Goal: Unclear

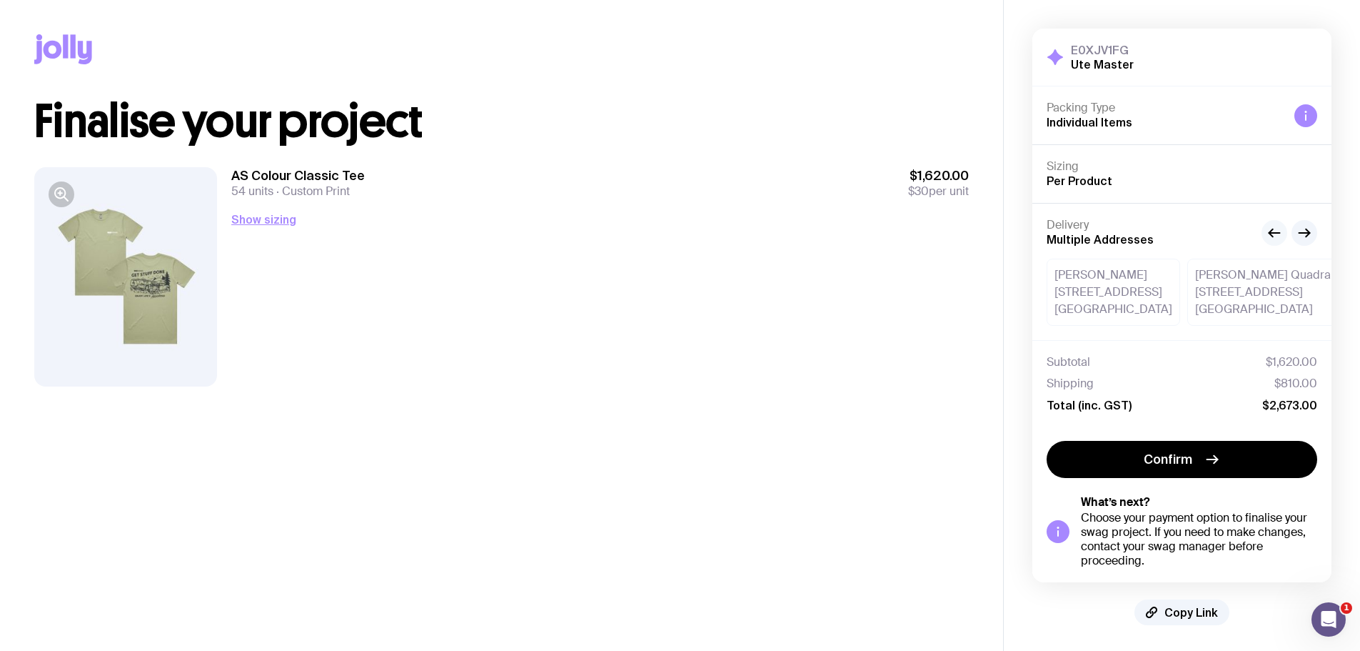
click at [1275, 236] on icon "button" at bounding box center [1274, 232] width 17 height 17
click at [1305, 235] on icon "button" at bounding box center [1304, 232] width 17 height 17
click at [1303, 234] on icon "button" at bounding box center [1304, 232] width 17 height 17
click at [1304, 234] on icon "button" at bounding box center [1304, 232] width 17 height 17
click at [1305, 235] on icon "button" at bounding box center [1304, 232] width 17 height 17
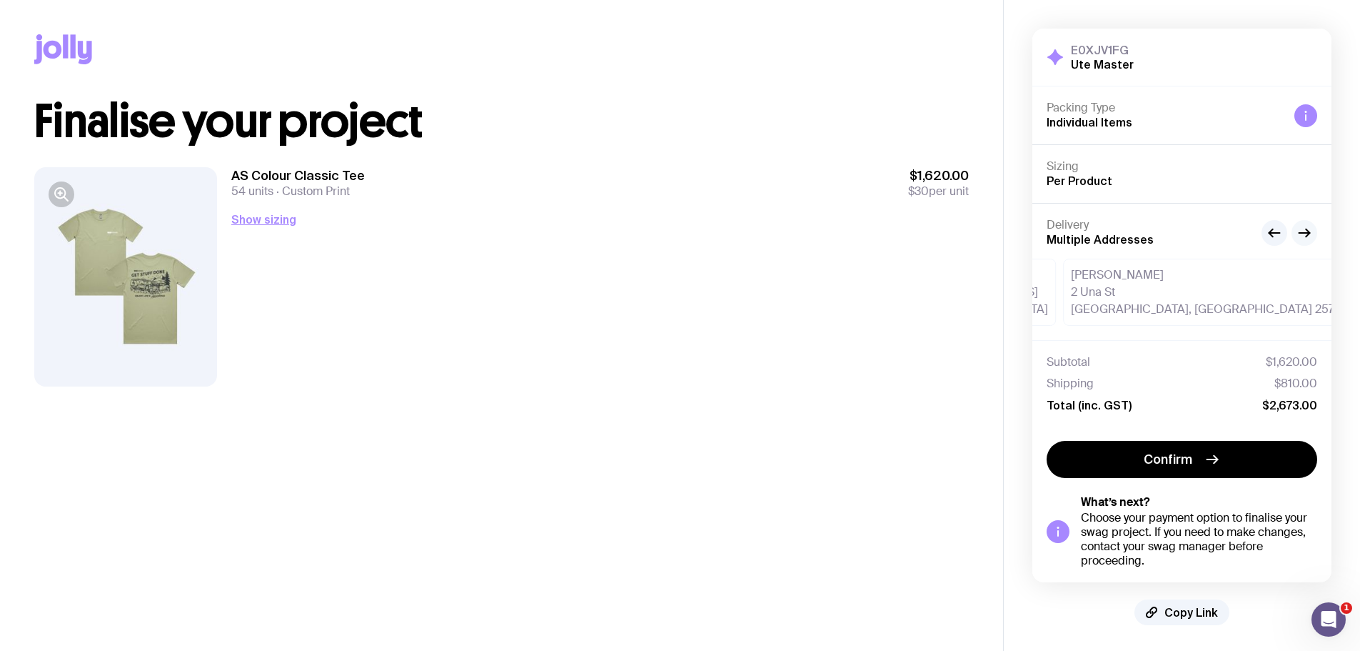
click at [1305, 234] on icon "button" at bounding box center [1304, 232] width 17 height 17
click at [1308, 234] on icon "button" at bounding box center [1304, 232] width 17 height 17
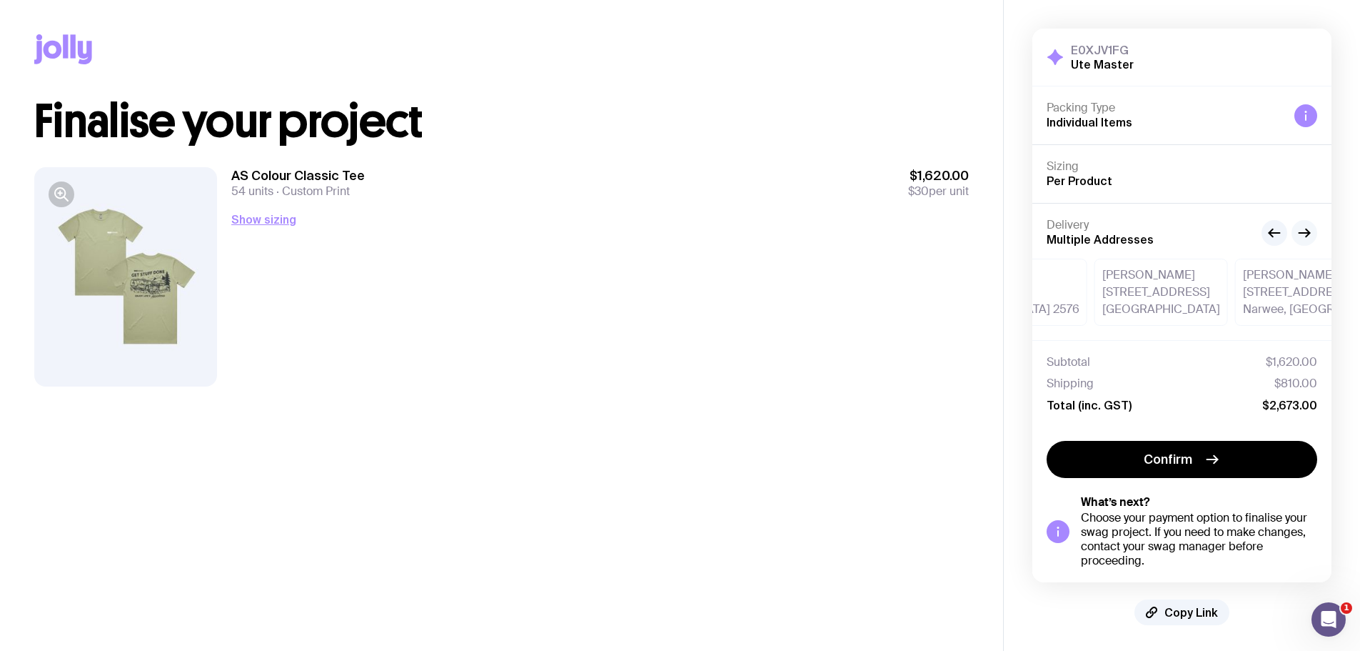
click at [1308, 233] on icon "button" at bounding box center [1305, 233] width 11 height 0
